Goal: Find specific page/section: Find specific page/section

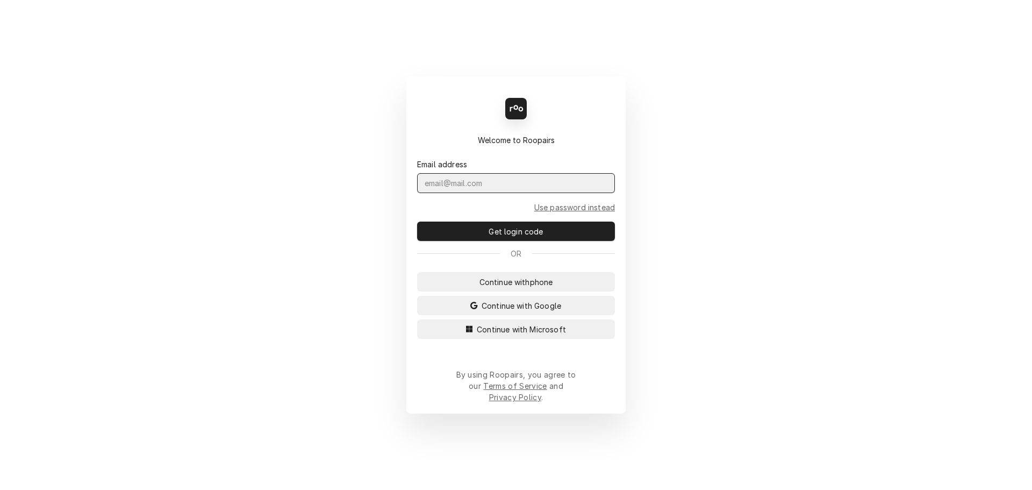
click at [469, 193] on input "Dynamic Content Wrapper" at bounding box center [516, 183] width 198 height 20
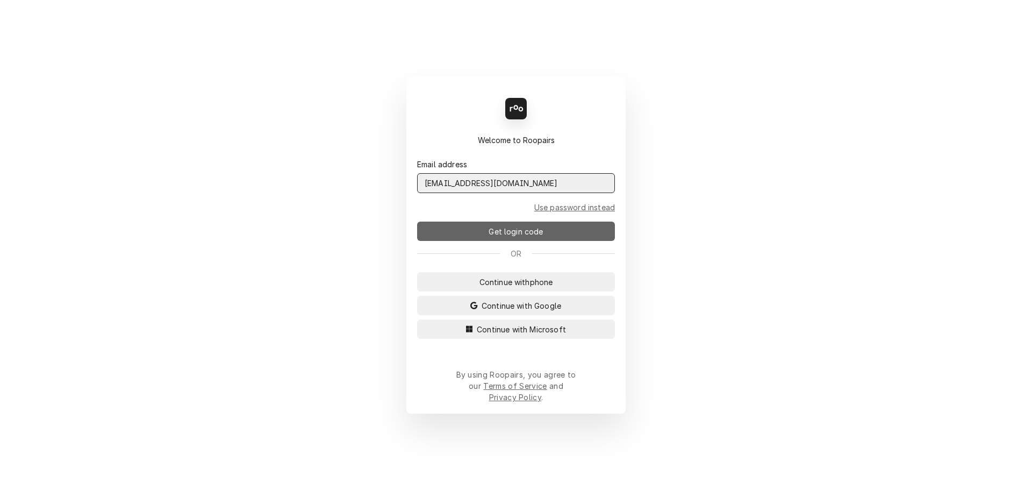
type input "admin@maincomm.com"
click at [497, 237] on span "Get login code" at bounding box center [516, 231] width 59 height 11
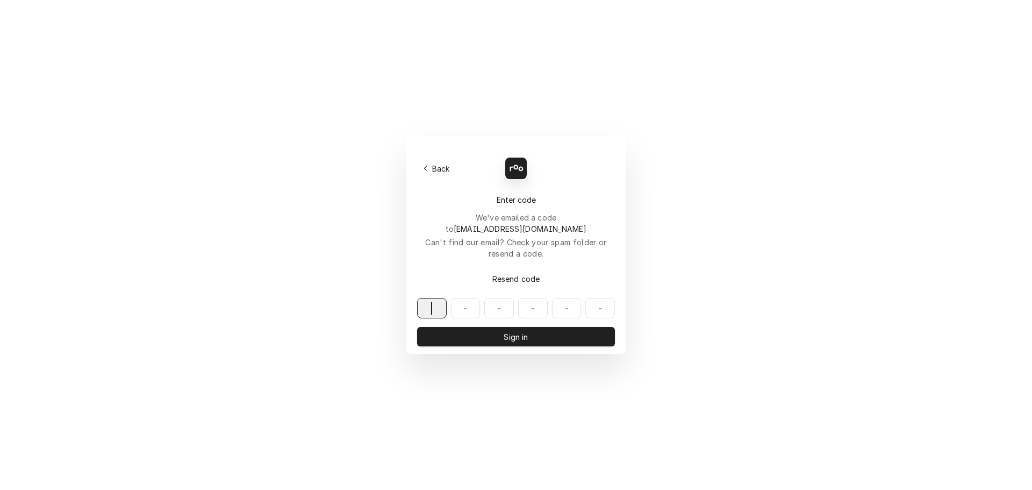
paste input "755827"
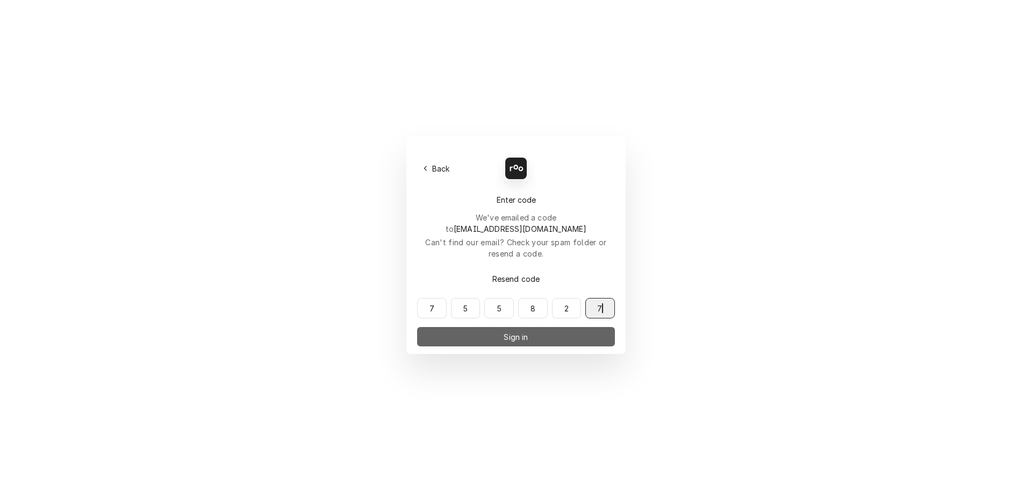
type input "755827"
click at [520, 331] on span "Sign in" at bounding box center [516, 336] width 28 height 11
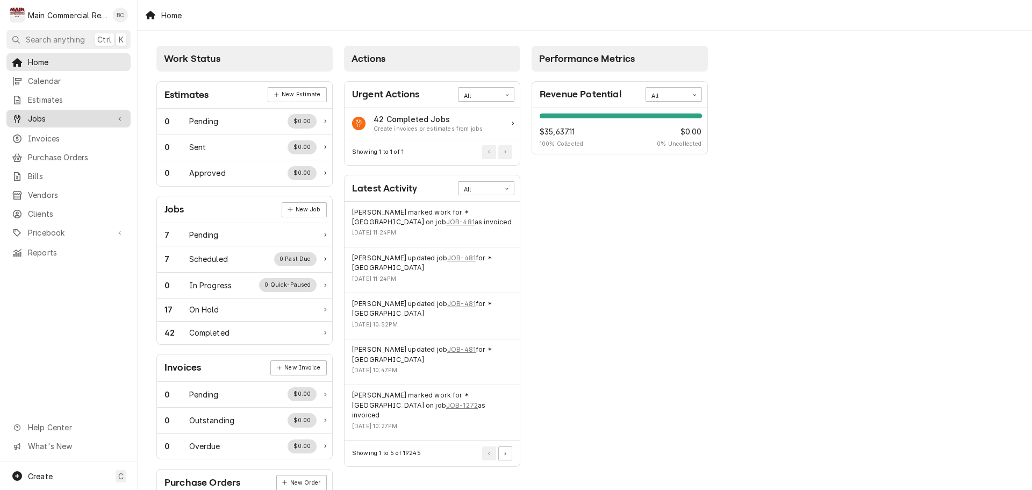
click at [98, 119] on span "Jobs" at bounding box center [68, 118] width 81 height 11
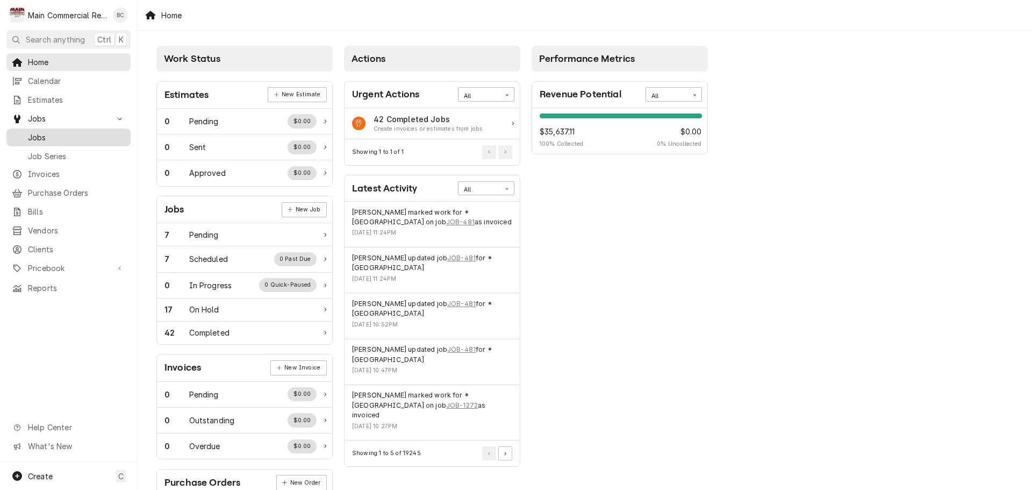
click at [71, 137] on span "Jobs" at bounding box center [76, 137] width 97 height 11
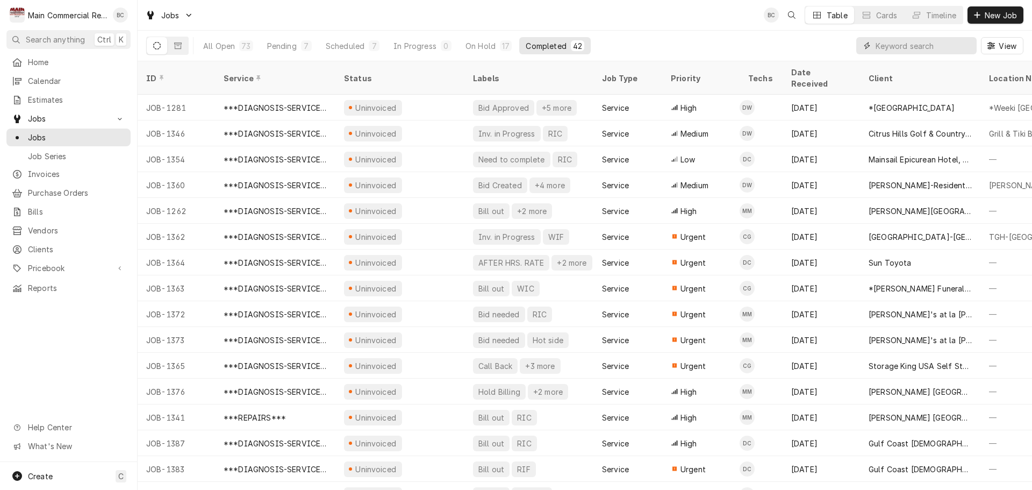
click at [882, 47] on input "Dynamic Content Wrapper" at bounding box center [924, 45] width 96 height 17
type input "1410"
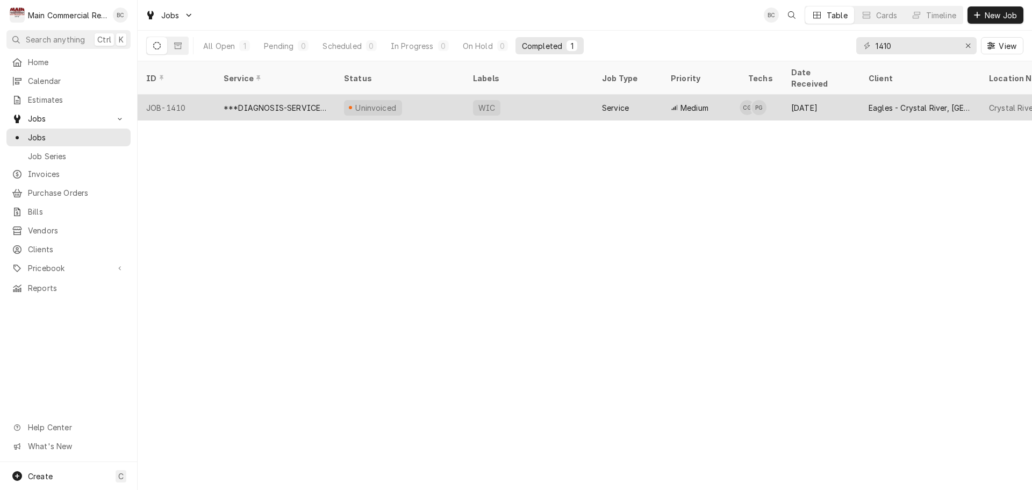
click at [258, 102] on div "***DIAGNOSIS-SERVICE CALL***" at bounding box center [275, 107] width 103 height 11
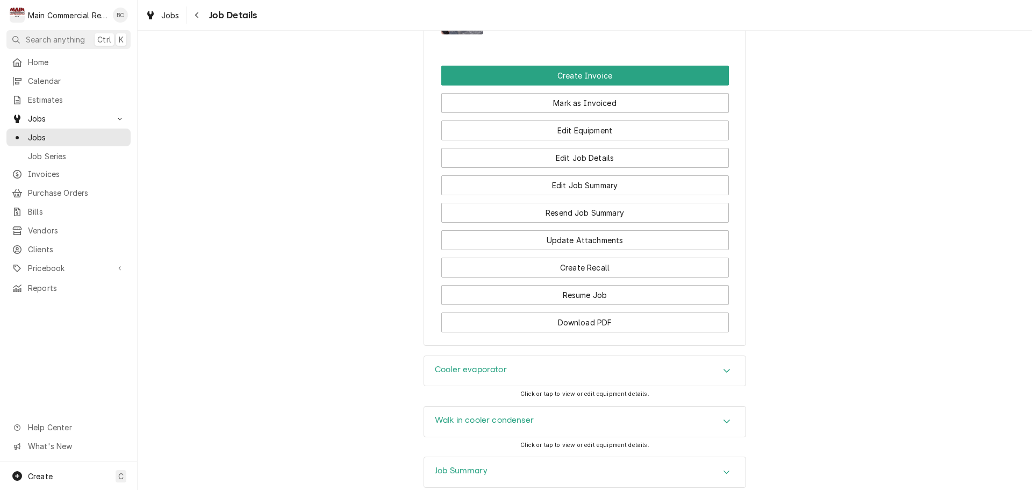
scroll to position [908, 0]
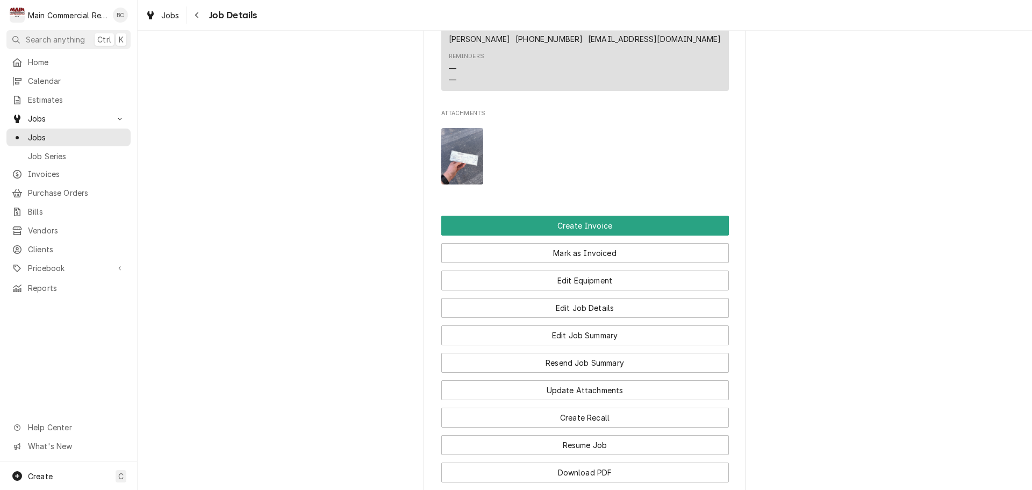
click at [453, 169] on img "Attachments" at bounding box center [462, 156] width 42 height 56
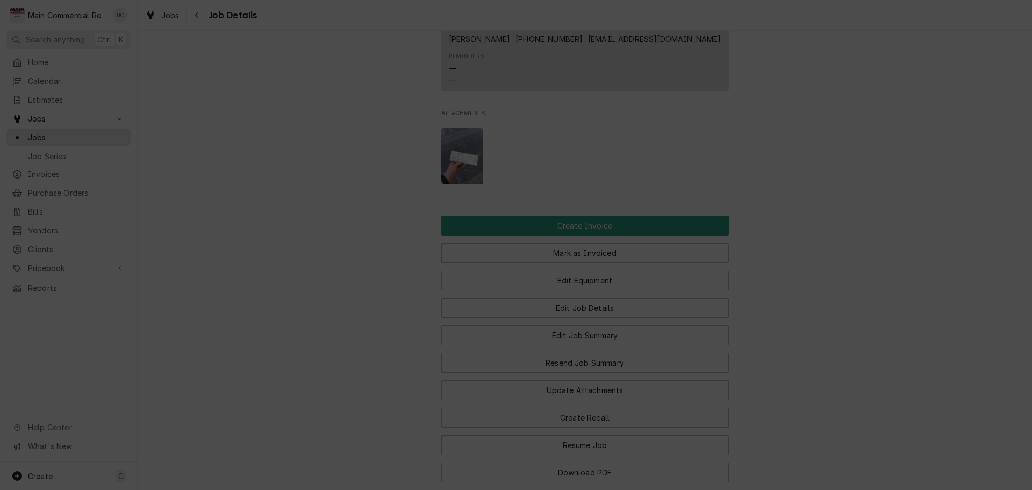
click at [492, 246] on img at bounding box center [516, 231] width 206 height 275
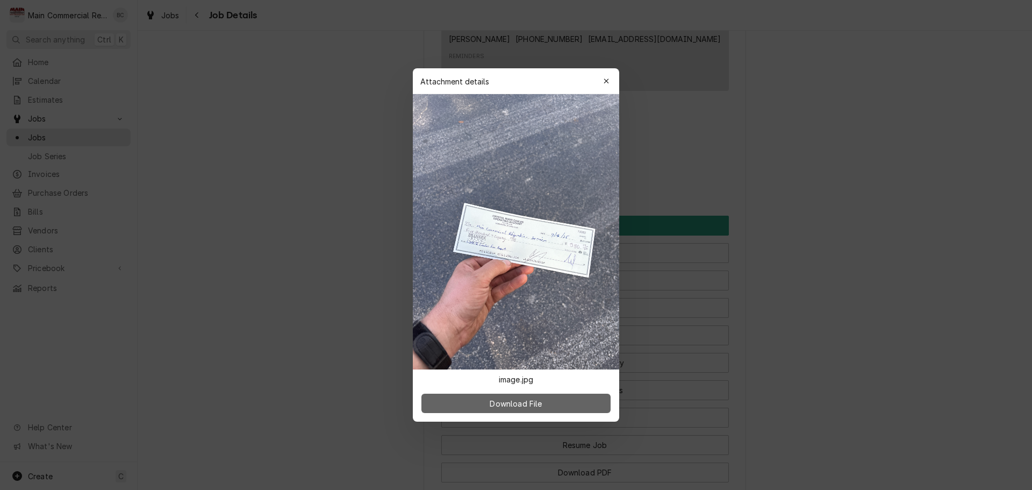
click at [537, 402] on span "Download File" at bounding box center [516, 403] width 56 height 11
click at [605, 79] on icon "button" at bounding box center [607, 81] width 6 height 8
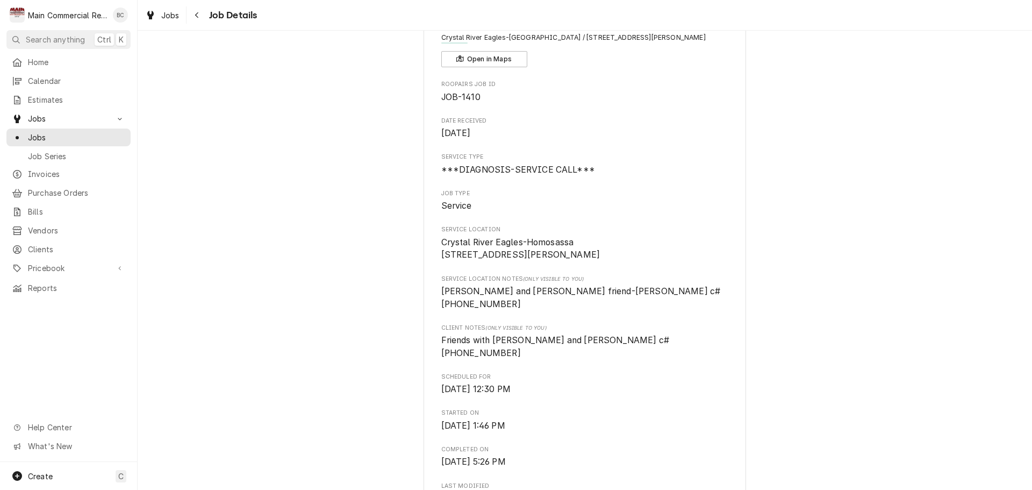
scroll to position [0, 0]
